Goal: Task Accomplishment & Management: Manage account settings

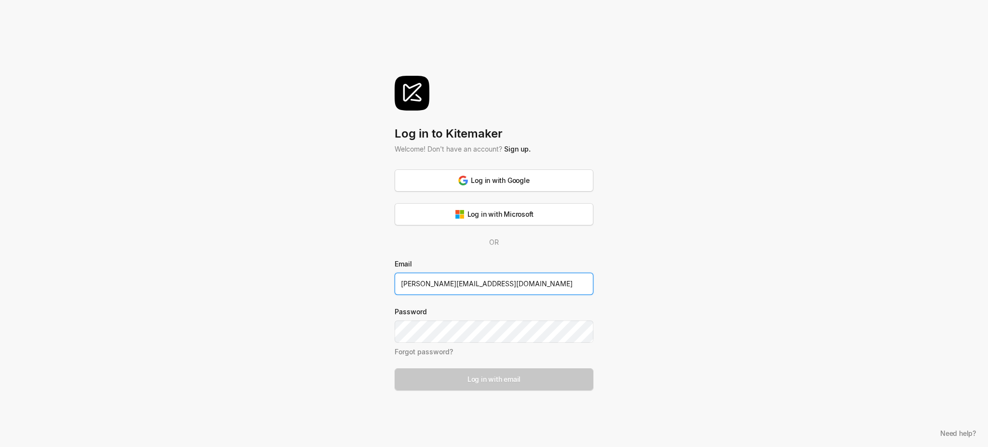
type input "galyna@davidhorn.com"
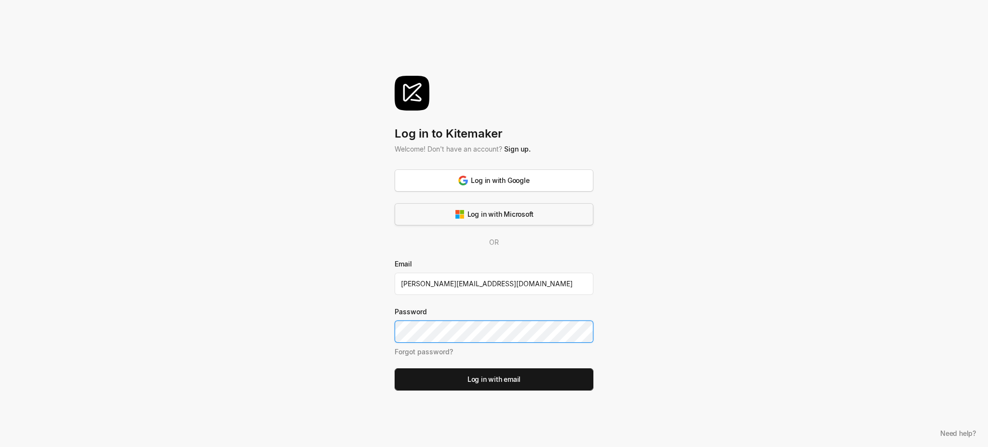
click at [488, 208] on button "Log in with Microsoft" at bounding box center [494, 214] width 199 height 22
